Goal: Information Seeking & Learning: Check status

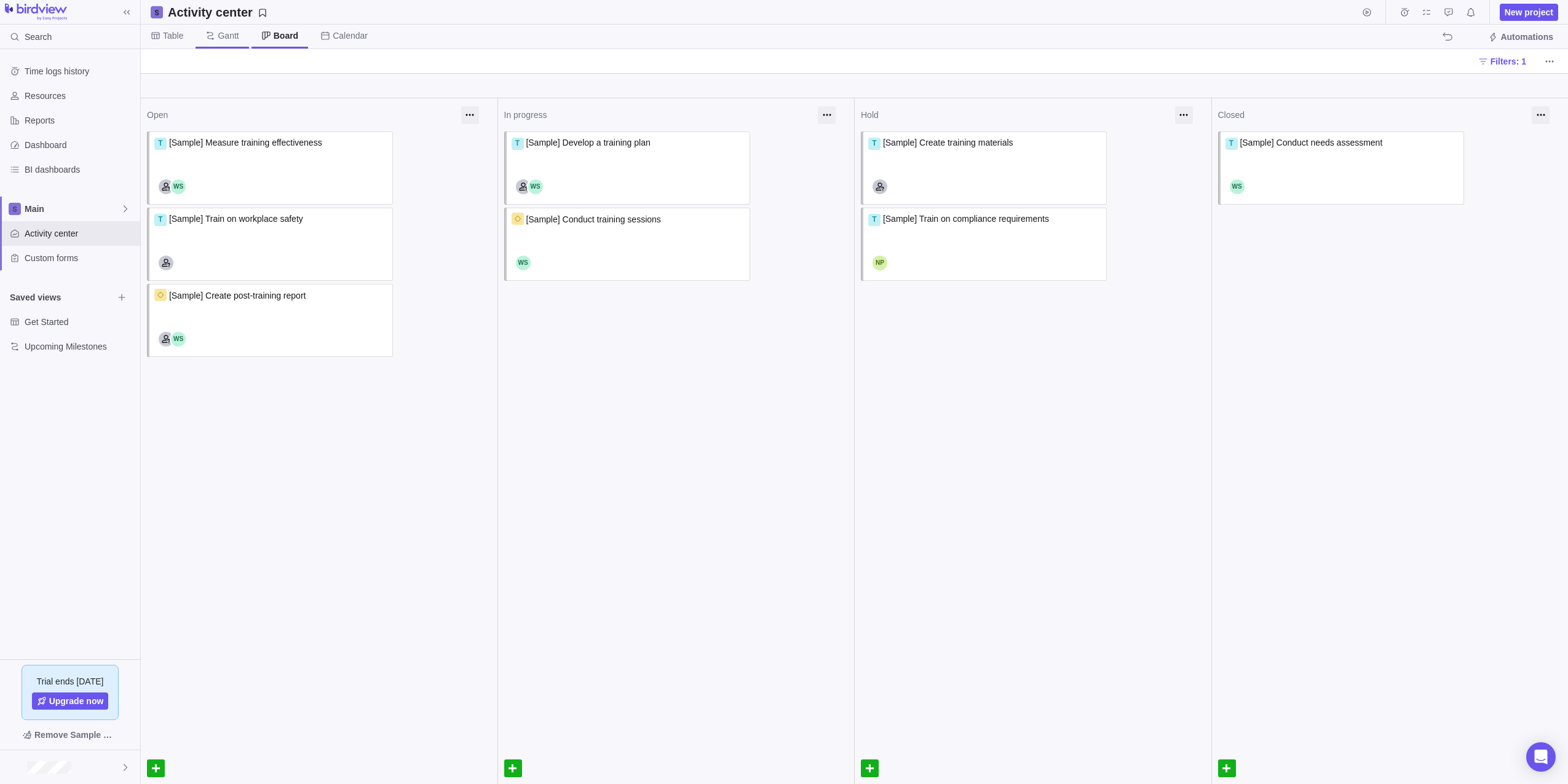
click at [212, 38] on icon at bounding box center [210, 35] width 7 height 8
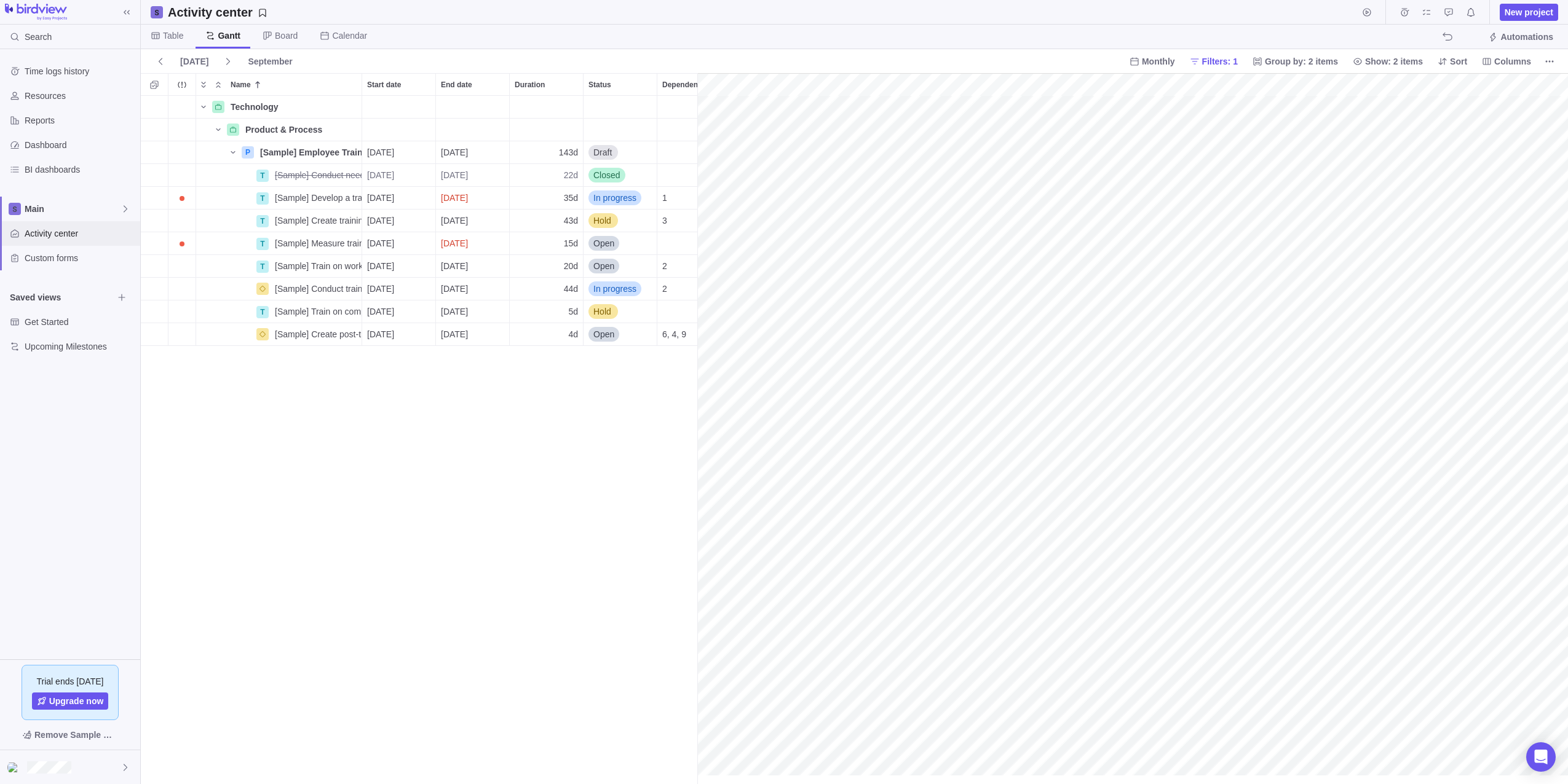
scroll to position [0, 312]
click at [86, 203] on span "Main" at bounding box center [73, 209] width 96 height 12
click at [177, 41] on body "Search Time logs history Resources Reports Dashboard BI dashboards Main Activit…" at bounding box center [784, 392] width 1568 height 784
click at [177, 37] on span "Table" at bounding box center [173, 36] width 20 height 12
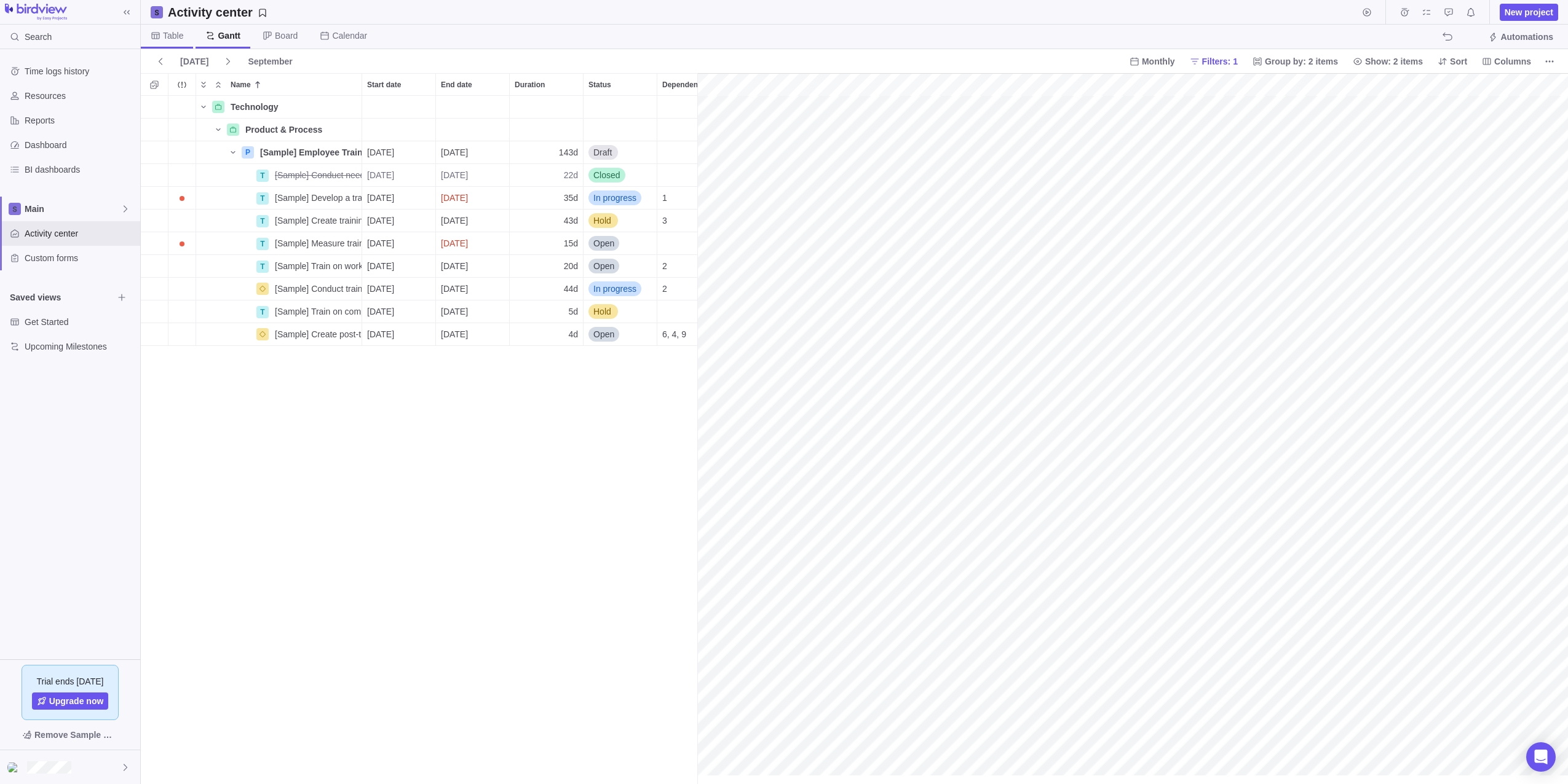
scroll to position [679, 1418]
click at [1238, 55] on span "Filters: 1" at bounding box center [1220, 61] width 36 height 12
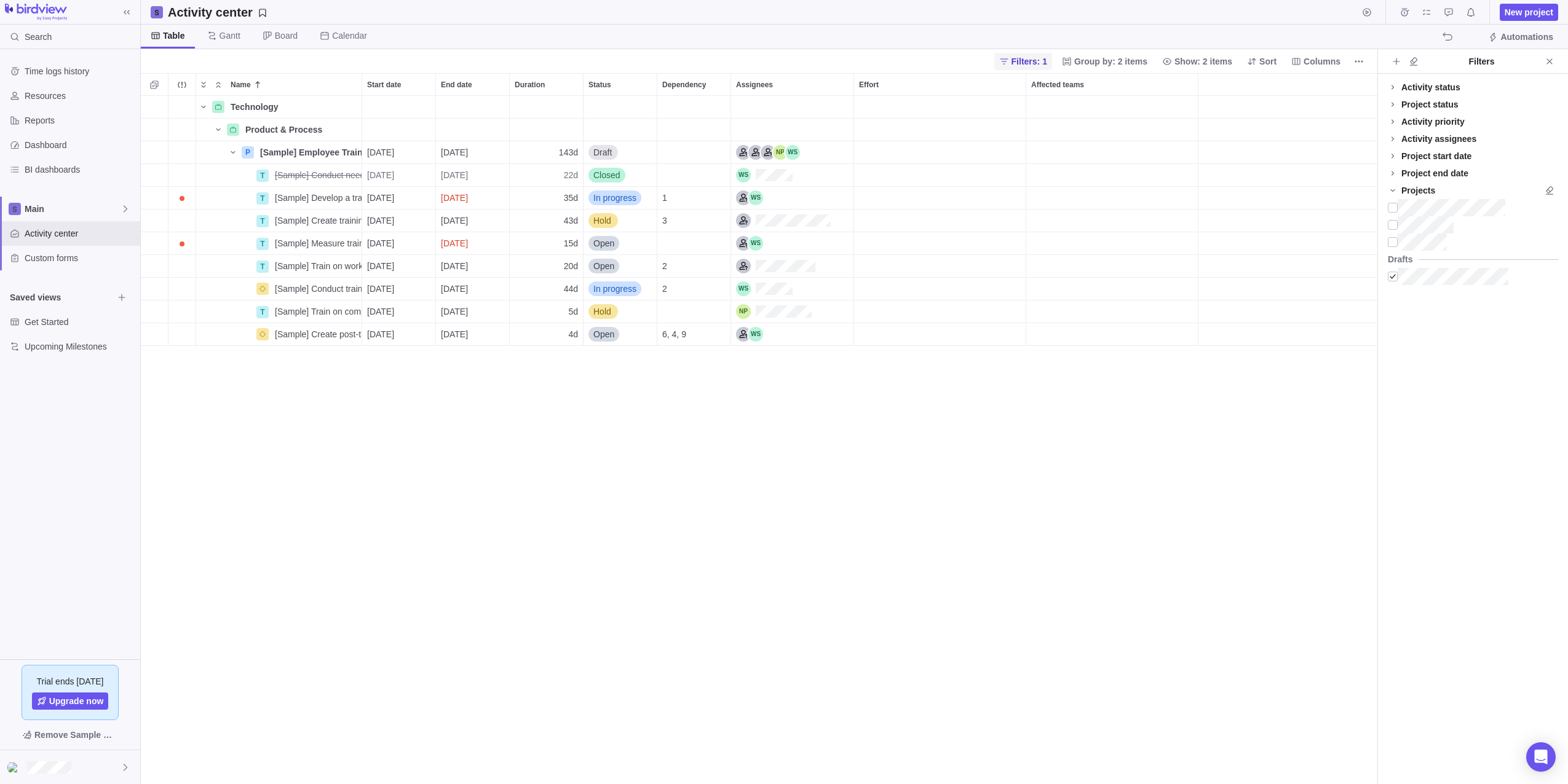
scroll to position [679, 1227]
click at [604, 440] on div "Technology Details Product & Process Details P [Sample] Employee Training Detai…" at bounding box center [759, 440] width 1237 height 688
click at [1396, 280] on div at bounding box center [1393, 277] width 10 height 17
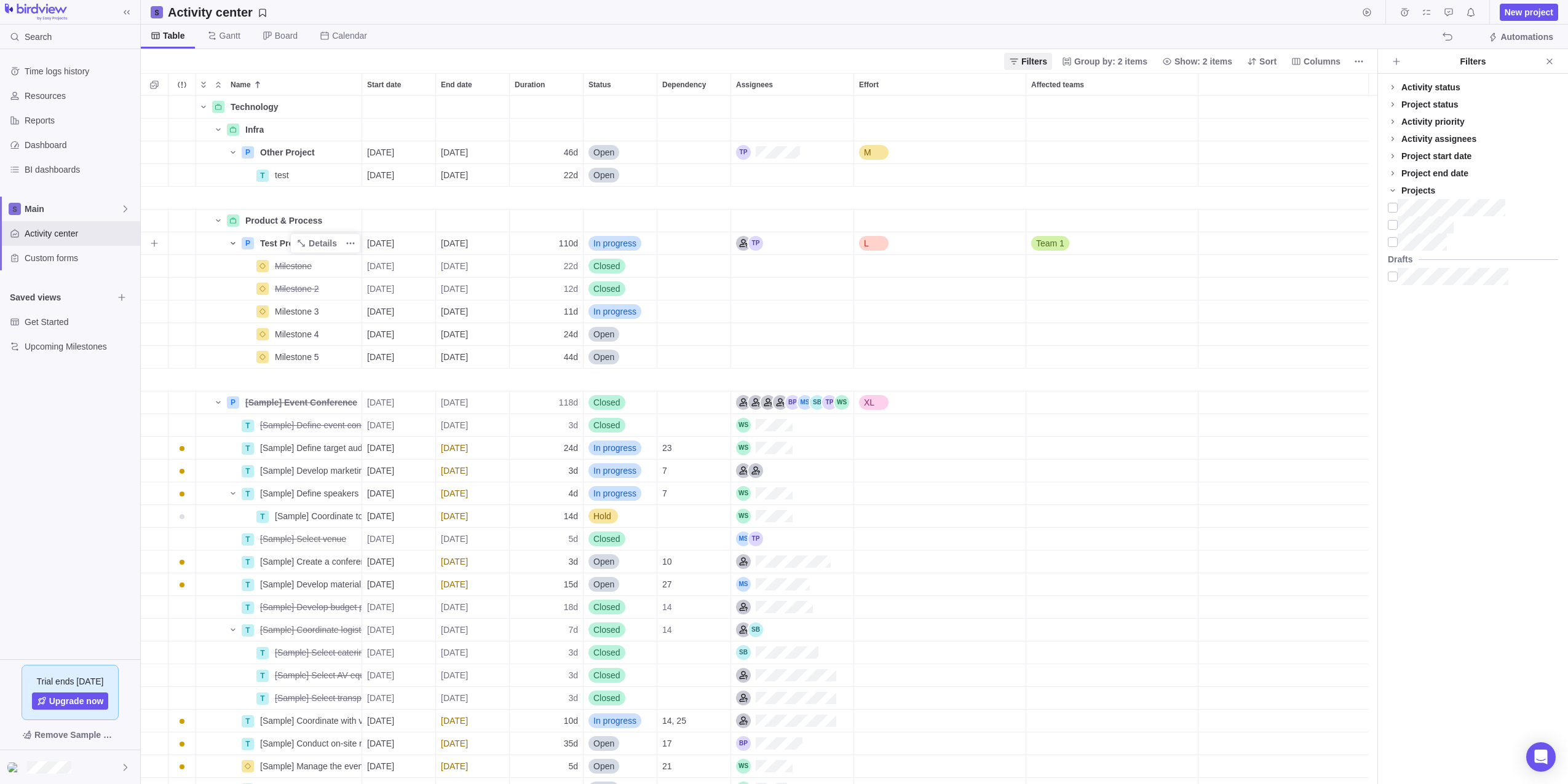
click at [233, 244] on icon "Name" at bounding box center [233, 243] width 4 height 2
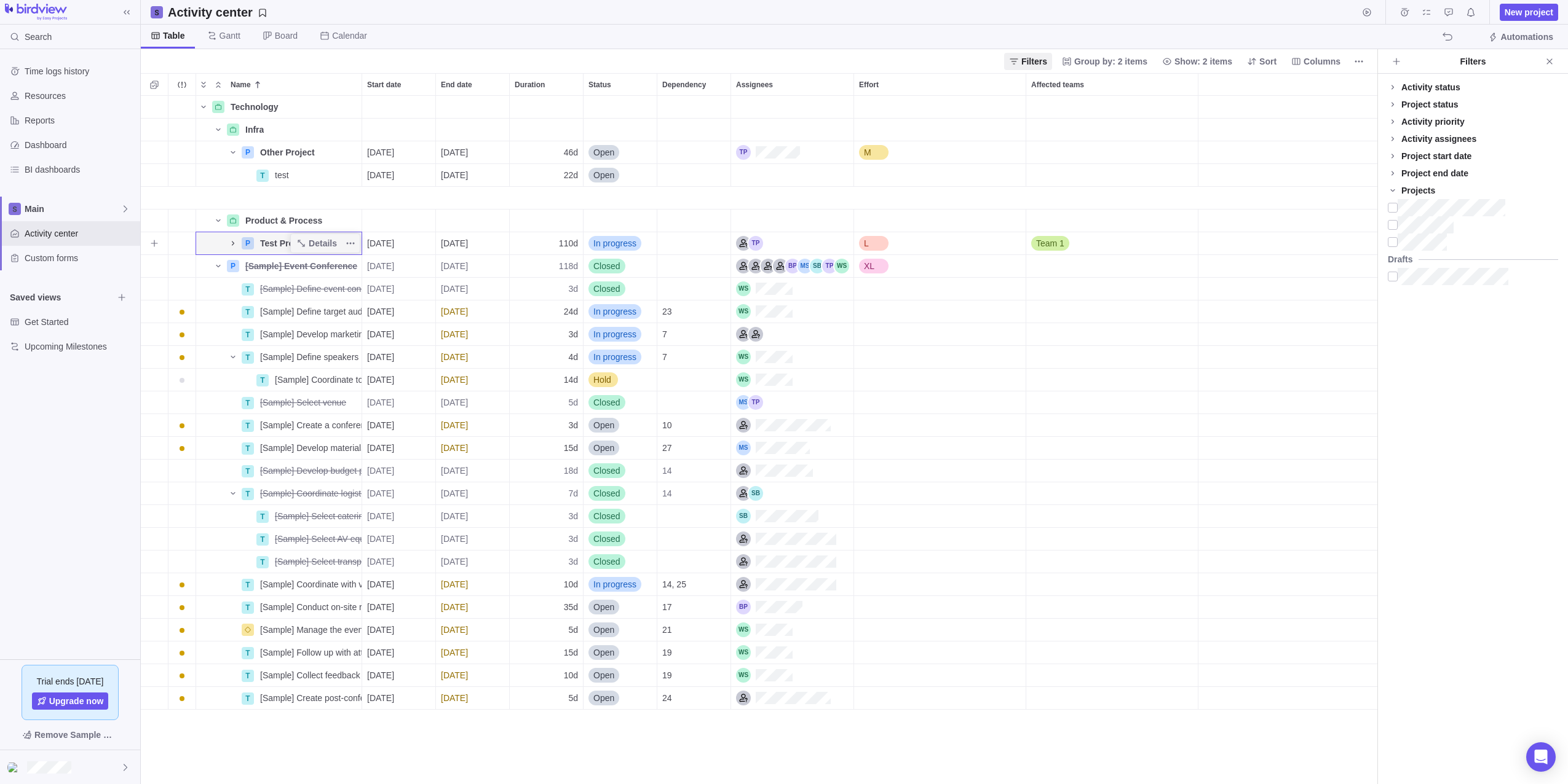
click at [233, 245] on icon "Name" at bounding box center [233, 243] width 10 height 10
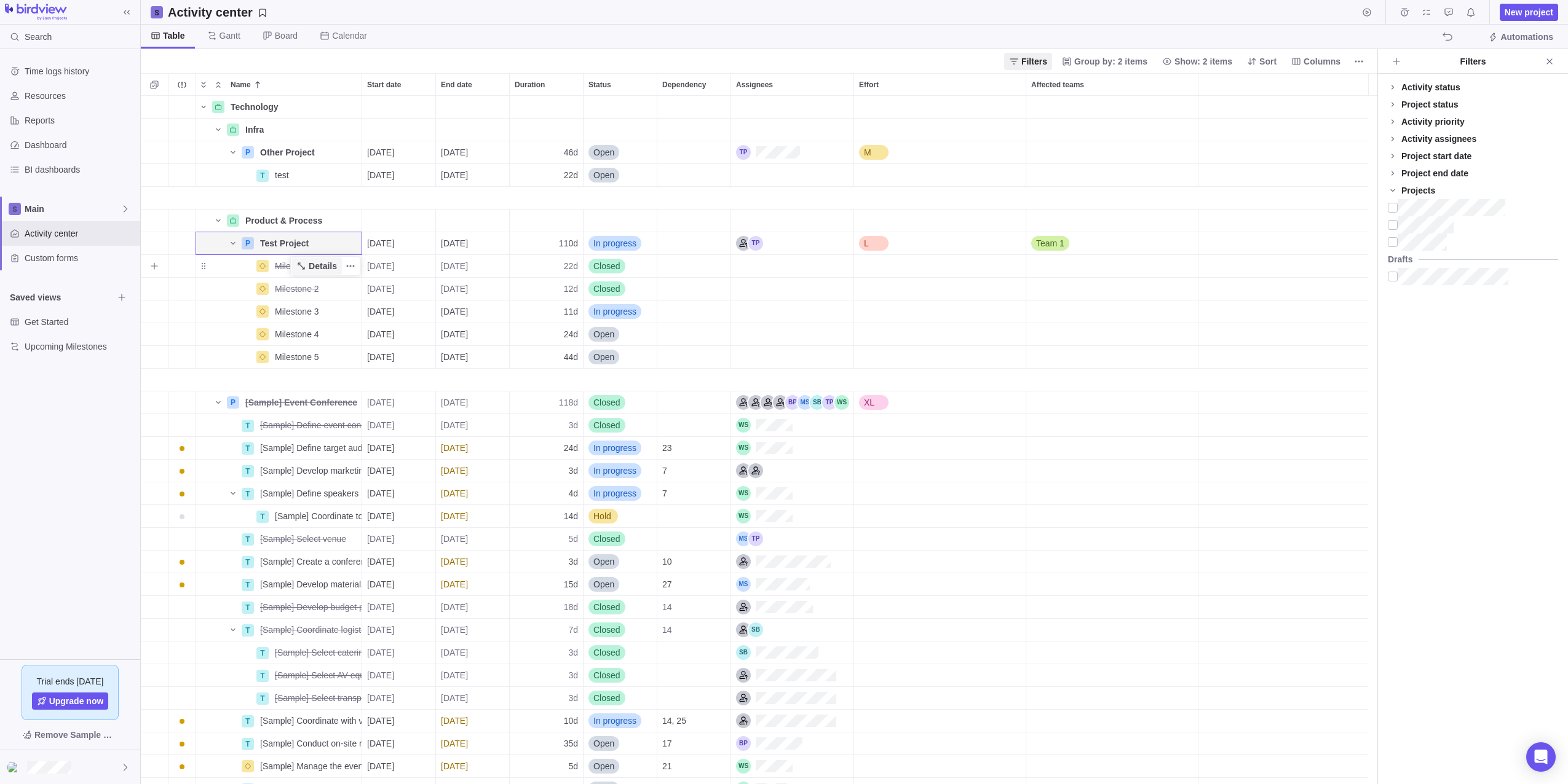
click at [322, 269] on span "Details" at bounding box center [323, 266] width 28 height 12
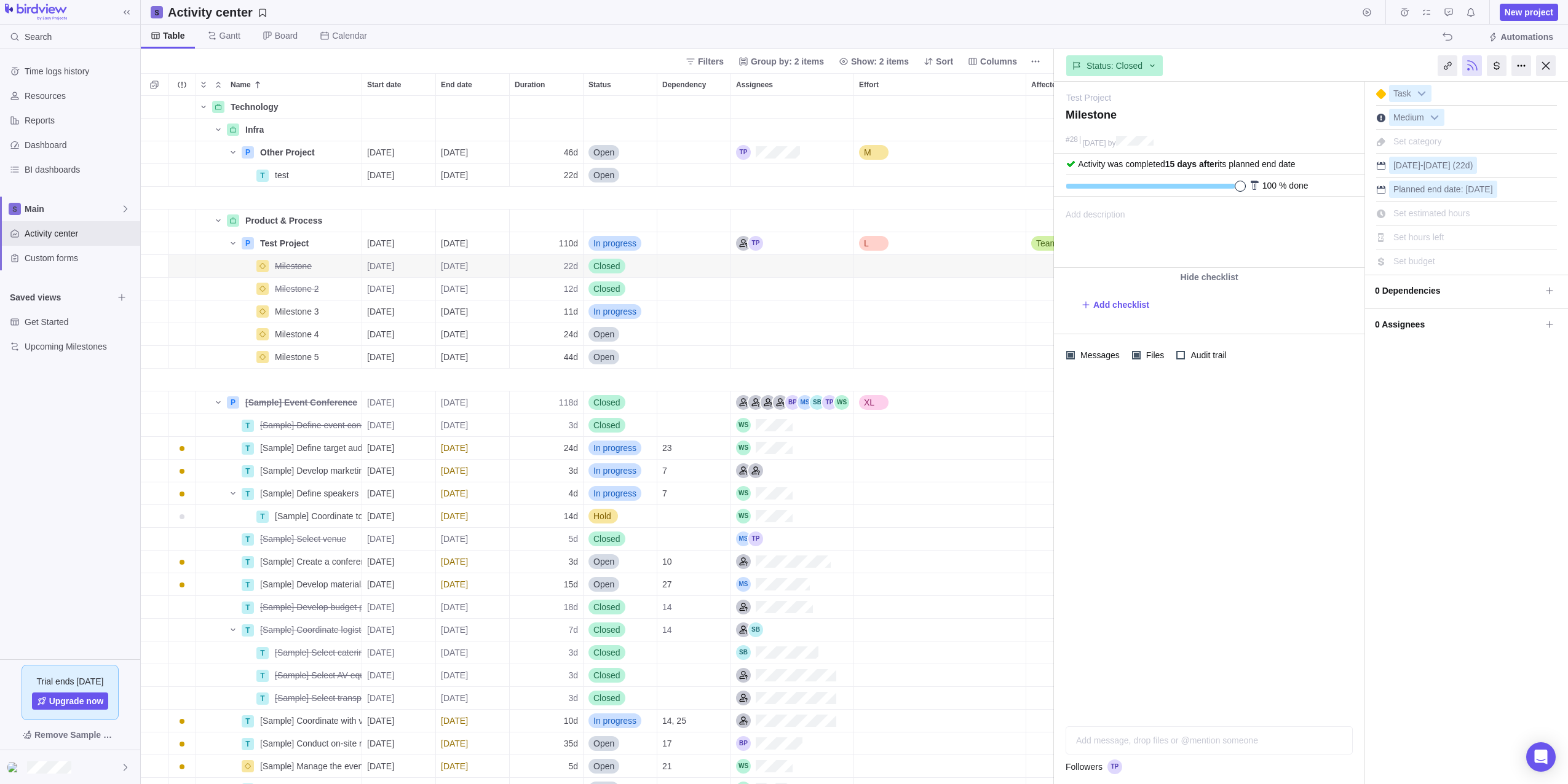
click at [1190, 520] on div at bounding box center [1209, 546] width 310 height 341
